Goal: Go to known website: Go to known website

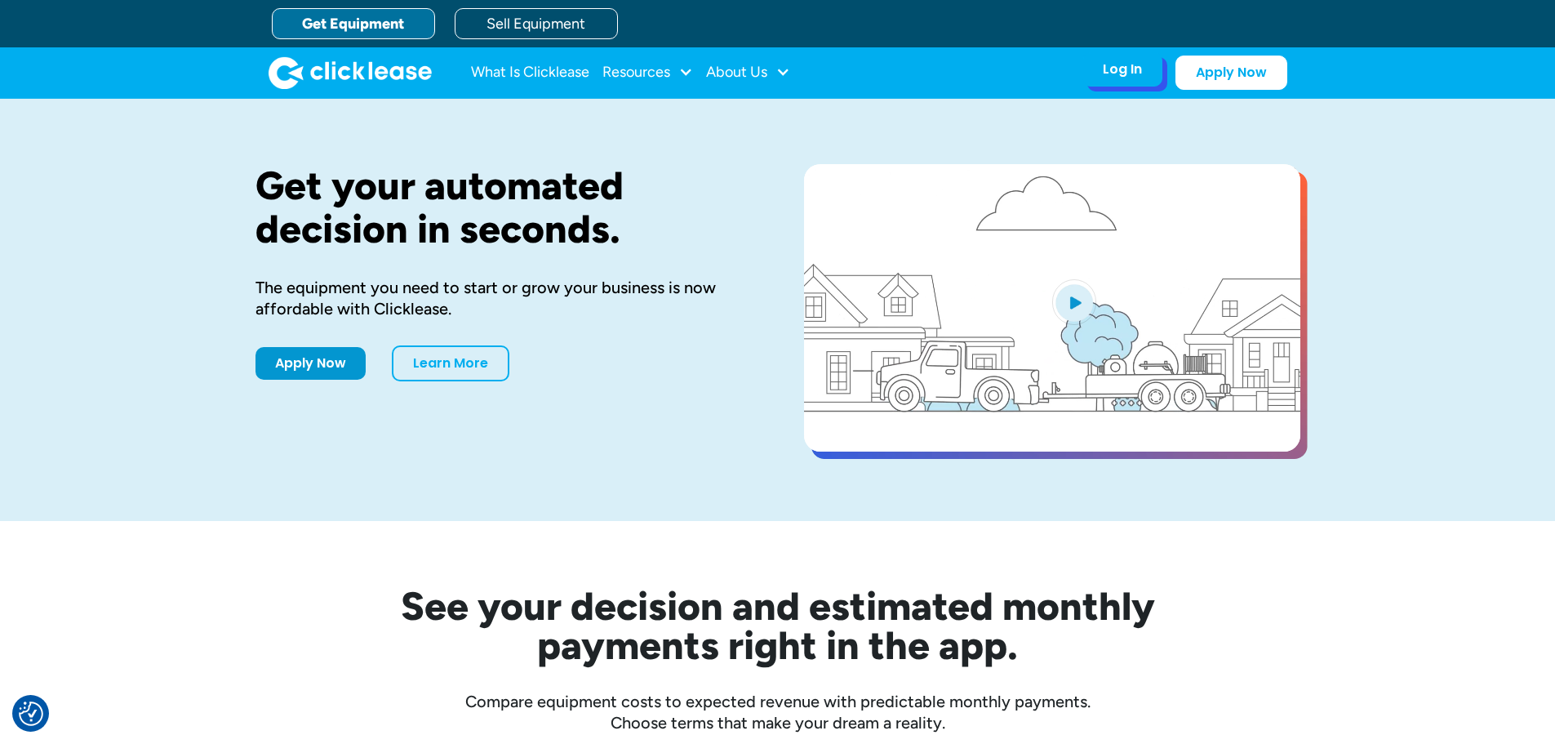
click at [1124, 78] on div "Log In" at bounding box center [1122, 69] width 39 height 16
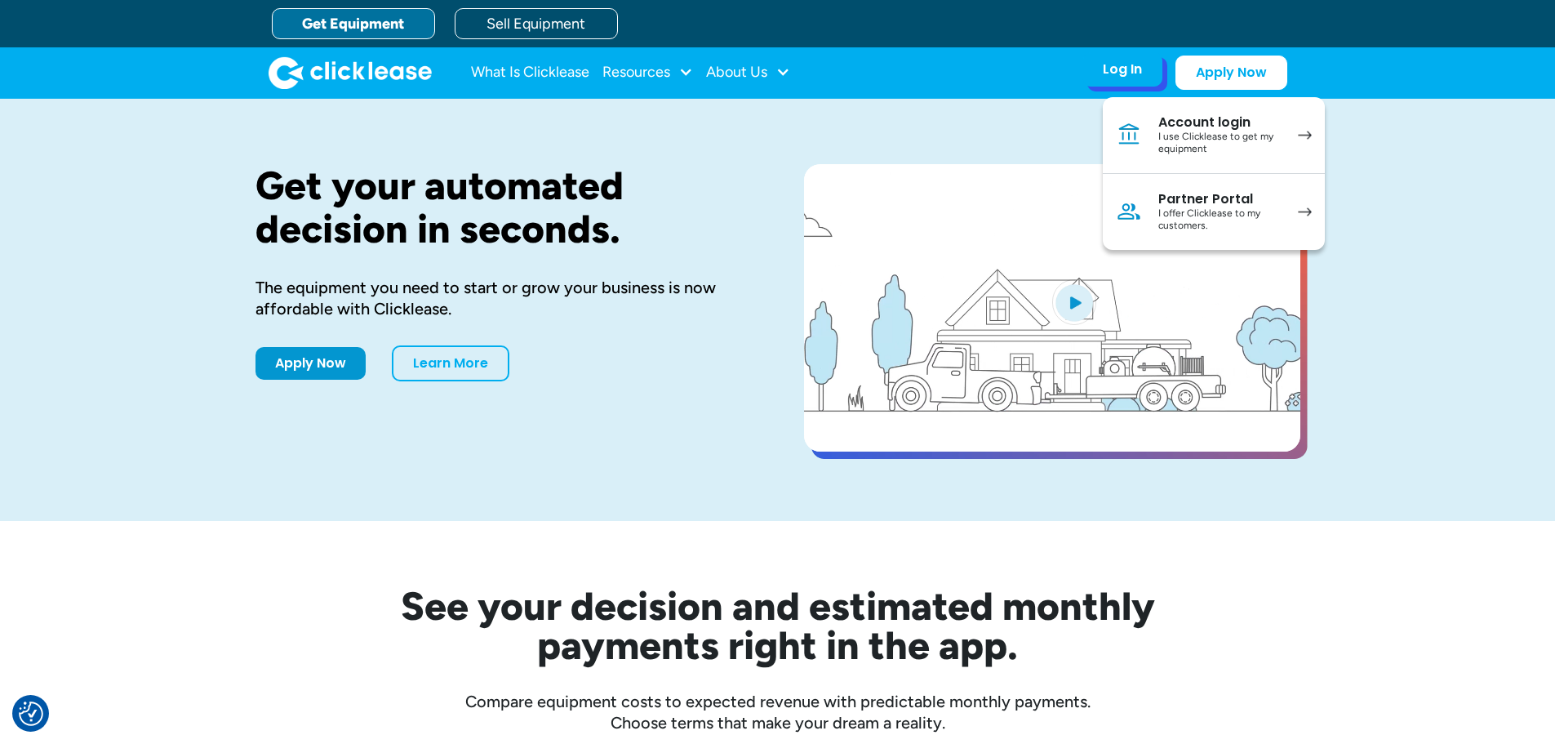
click at [1225, 114] on div "Account login" at bounding box center [1219, 122] width 123 height 16
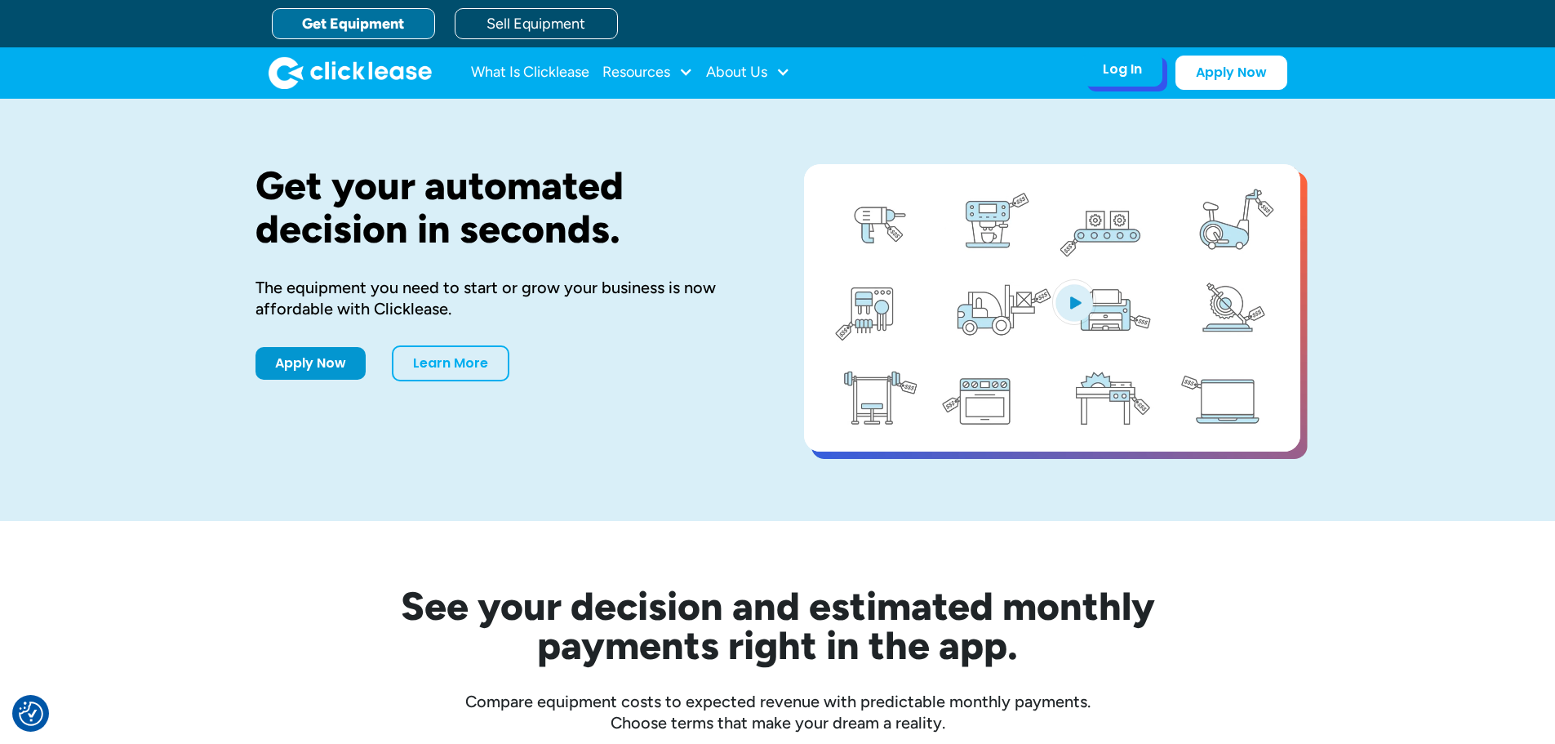
click at [1133, 73] on div "Log In" at bounding box center [1122, 69] width 39 height 16
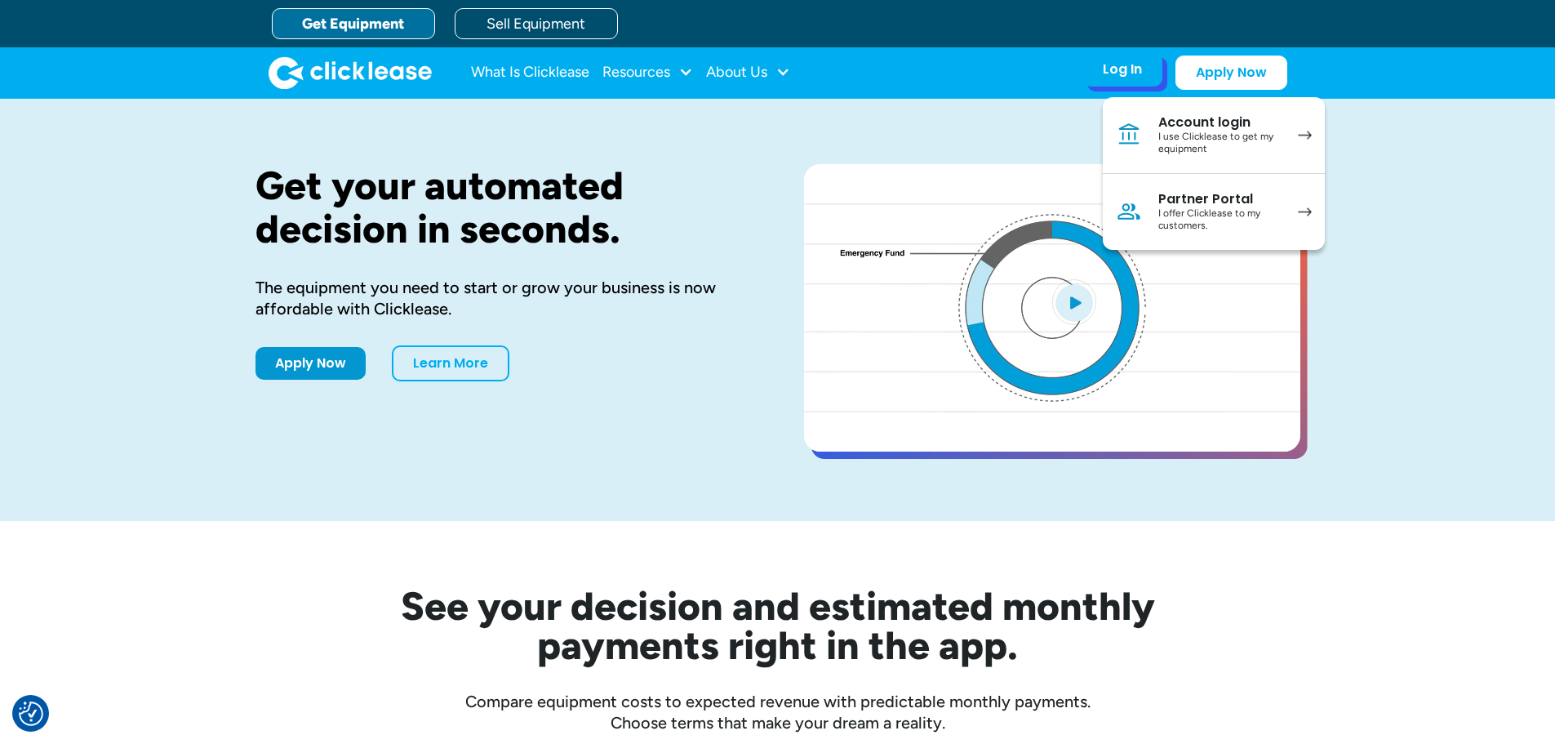
click at [1220, 207] on div "I offer Clicklease to my customers." at bounding box center [1219, 219] width 123 height 25
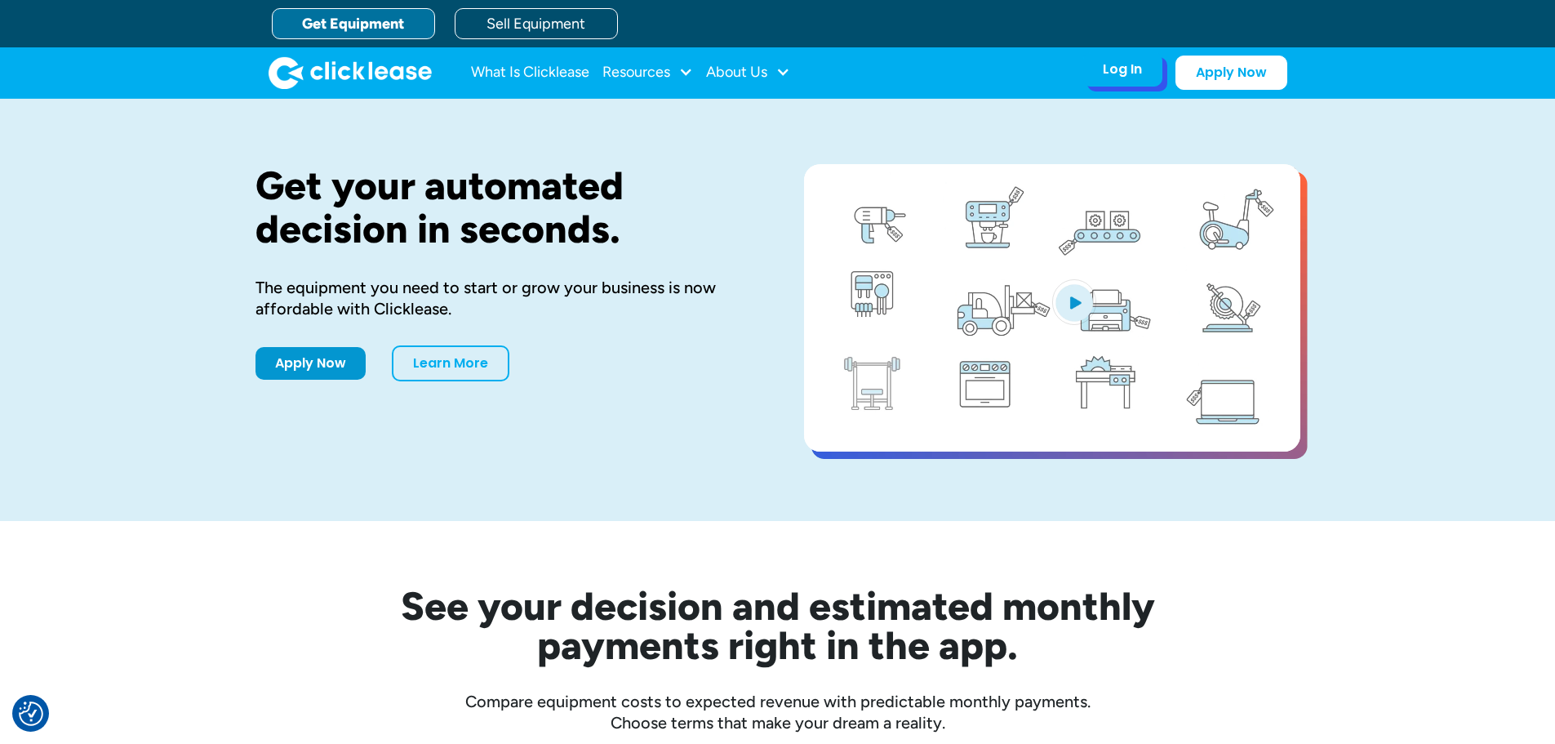
click at [1140, 70] on div "Log In" at bounding box center [1122, 69] width 39 height 16
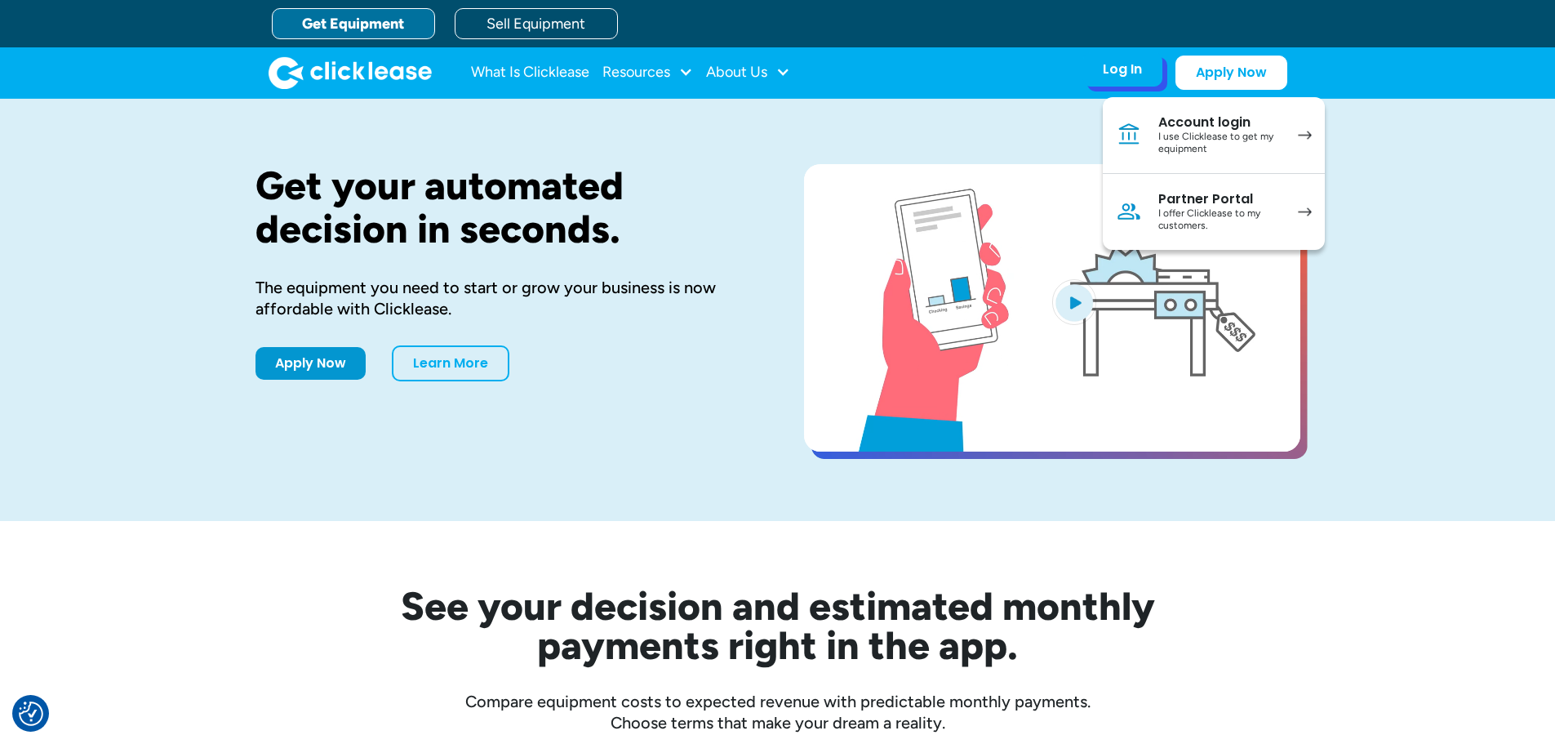
click at [1282, 216] on div "I offer Clicklease to my customers." at bounding box center [1219, 219] width 123 height 25
